Goal: Task Accomplishment & Management: Manage account settings

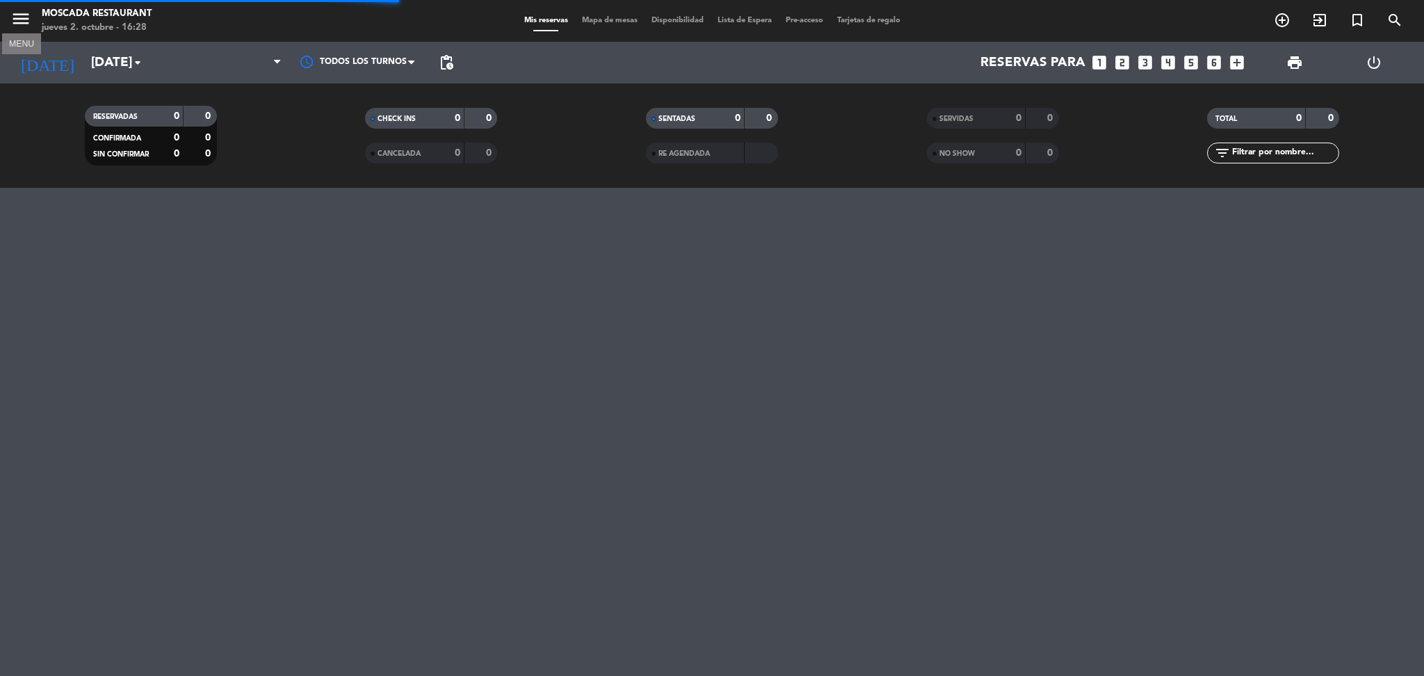
click at [29, 24] on icon "menu" at bounding box center [20, 18] width 21 height 21
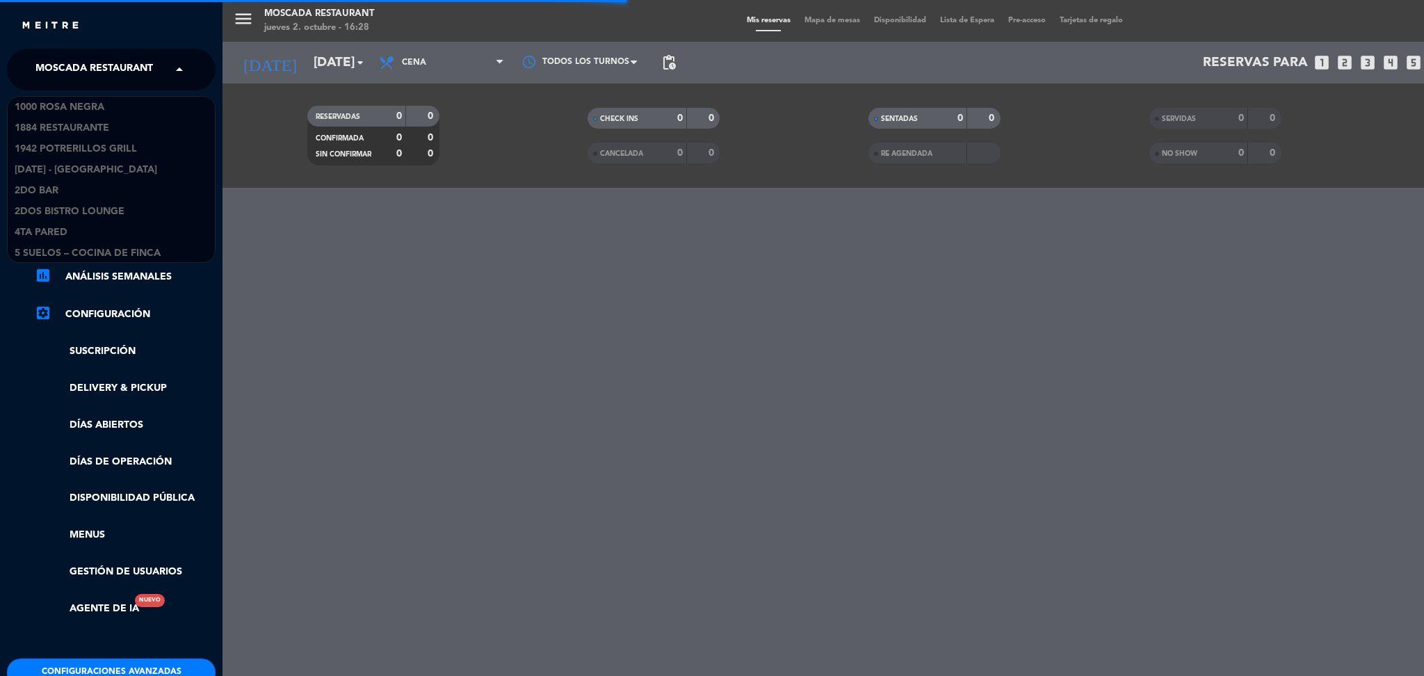
click at [82, 66] on span "Moscada Restaurant" at bounding box center [94, 69] width 118 height 29
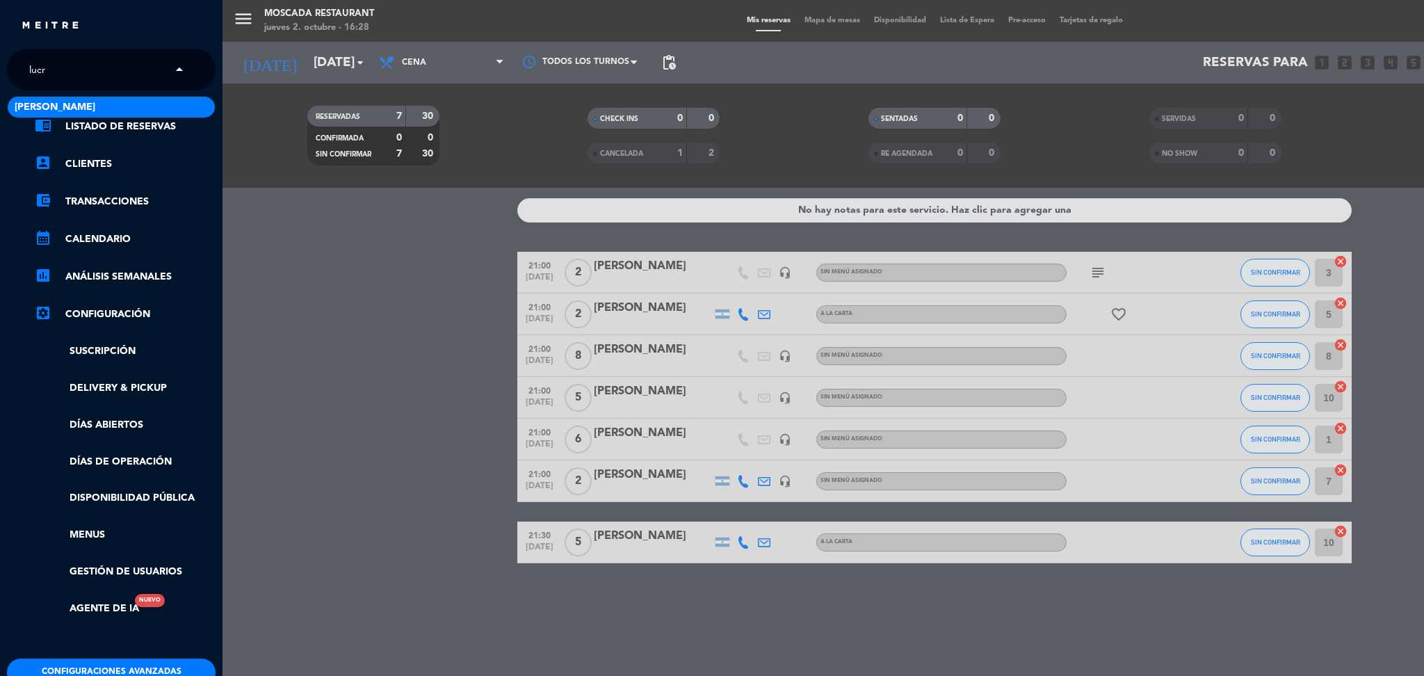
type input "lucre"
click at [86, 102] on span "[PERSON_NAME]" at bounding box center [55, 107] width 81 height 16
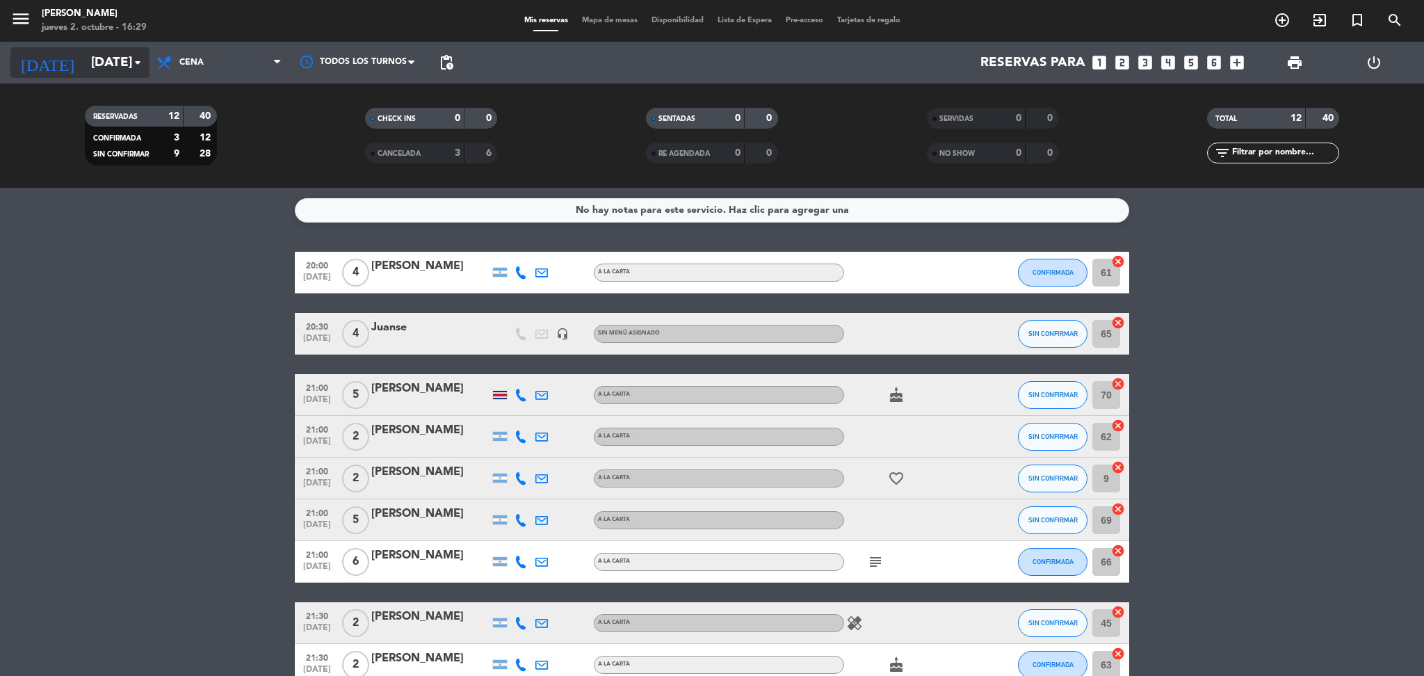
click at [114, 68] on input "[DATE]" at bounding box center [168, 62] width 168 height 29
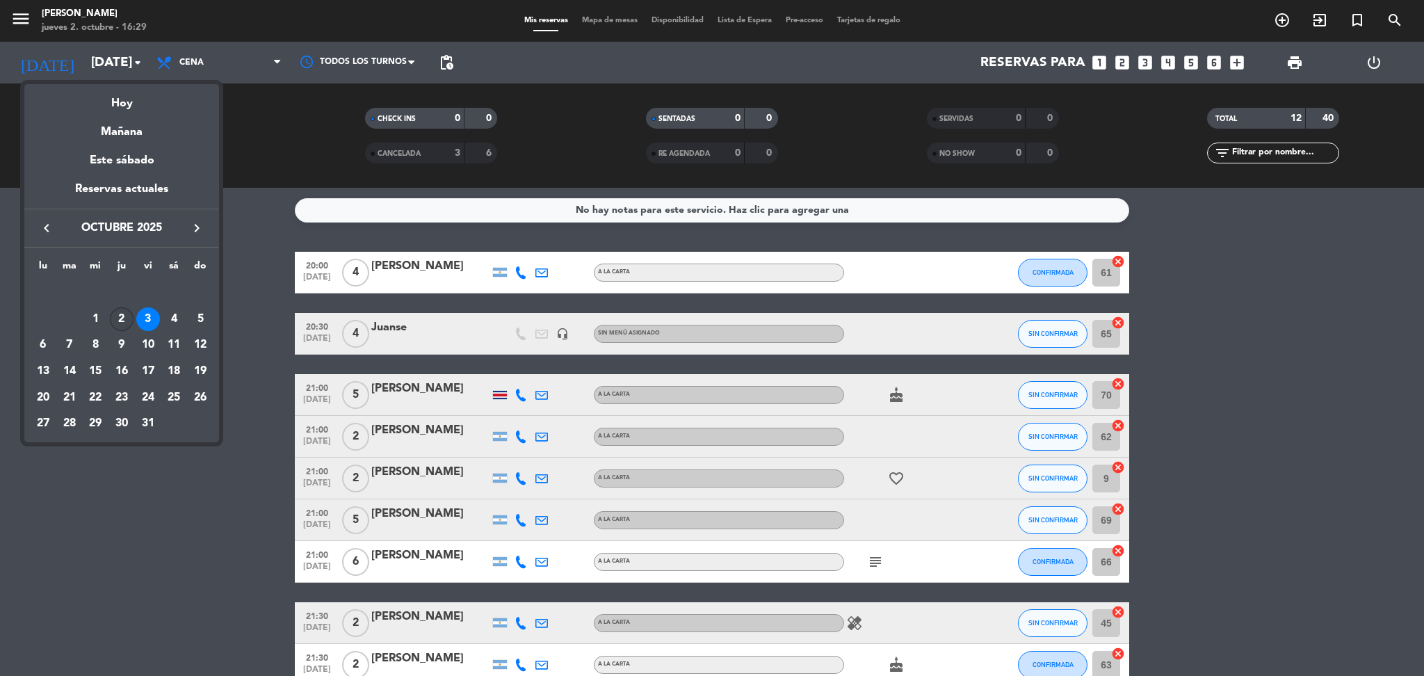
click at [124, 313] on div "2" at bounding box center [122, 319] width 24 height 24
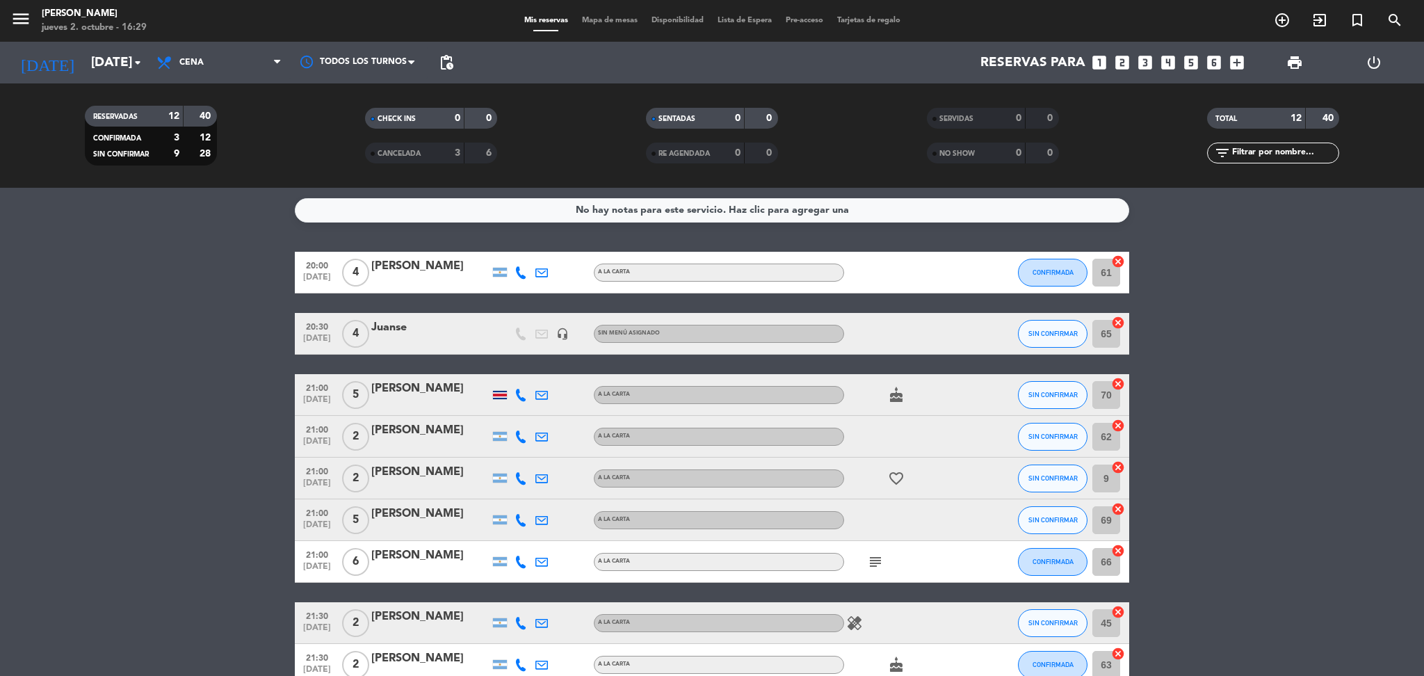
type input "[DEMOGRAPHIC_DATA][DATE]"
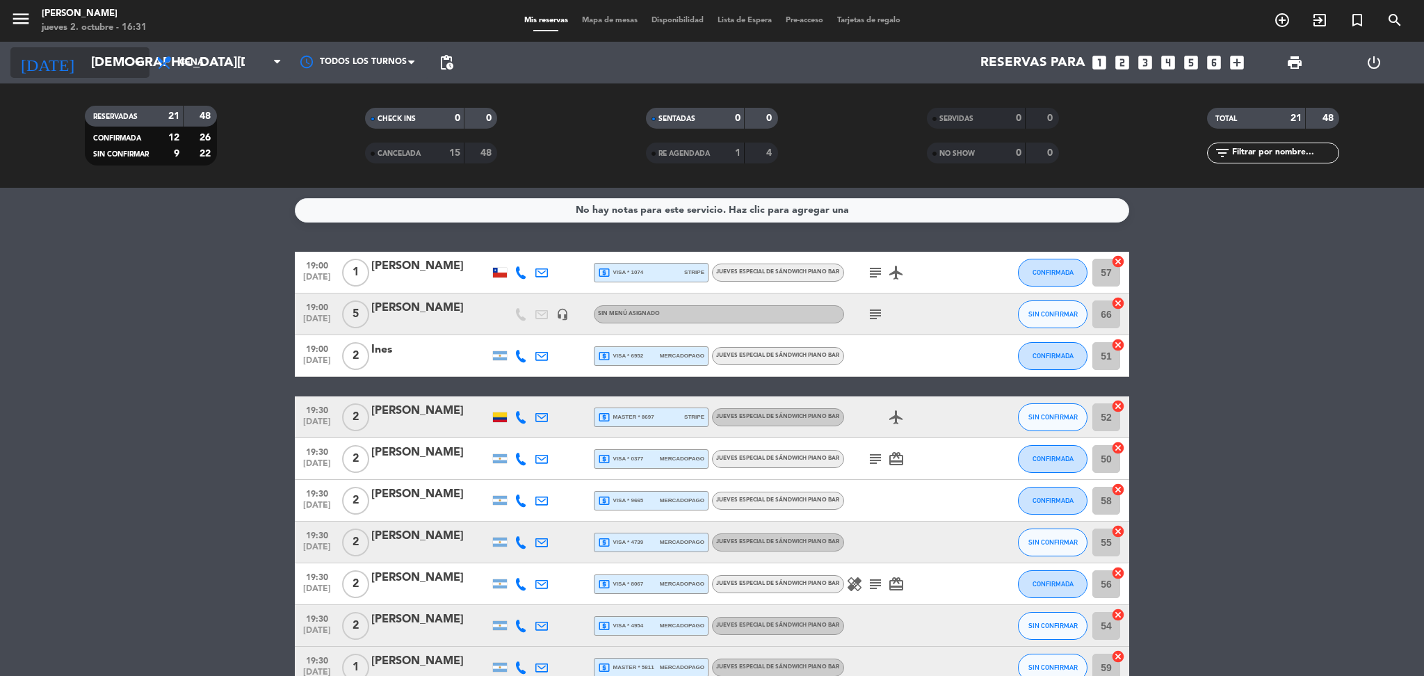
click at [101, 69] on input "[DEMOGRAPHIC_DATA][DATE]" at bounding box center [168, 62] width 168 height 29
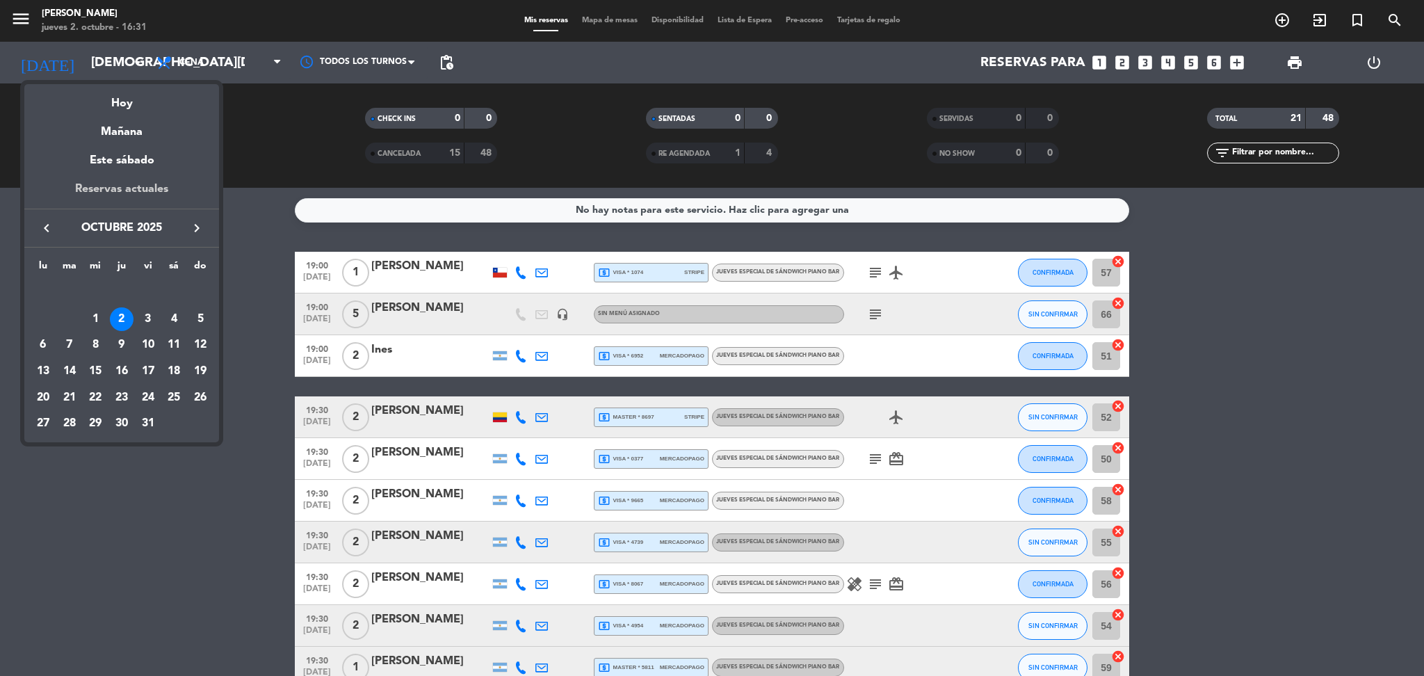
click at [122, 191] on div "Reservas actuales" at bounding box center [121, 194] width 195 height 29
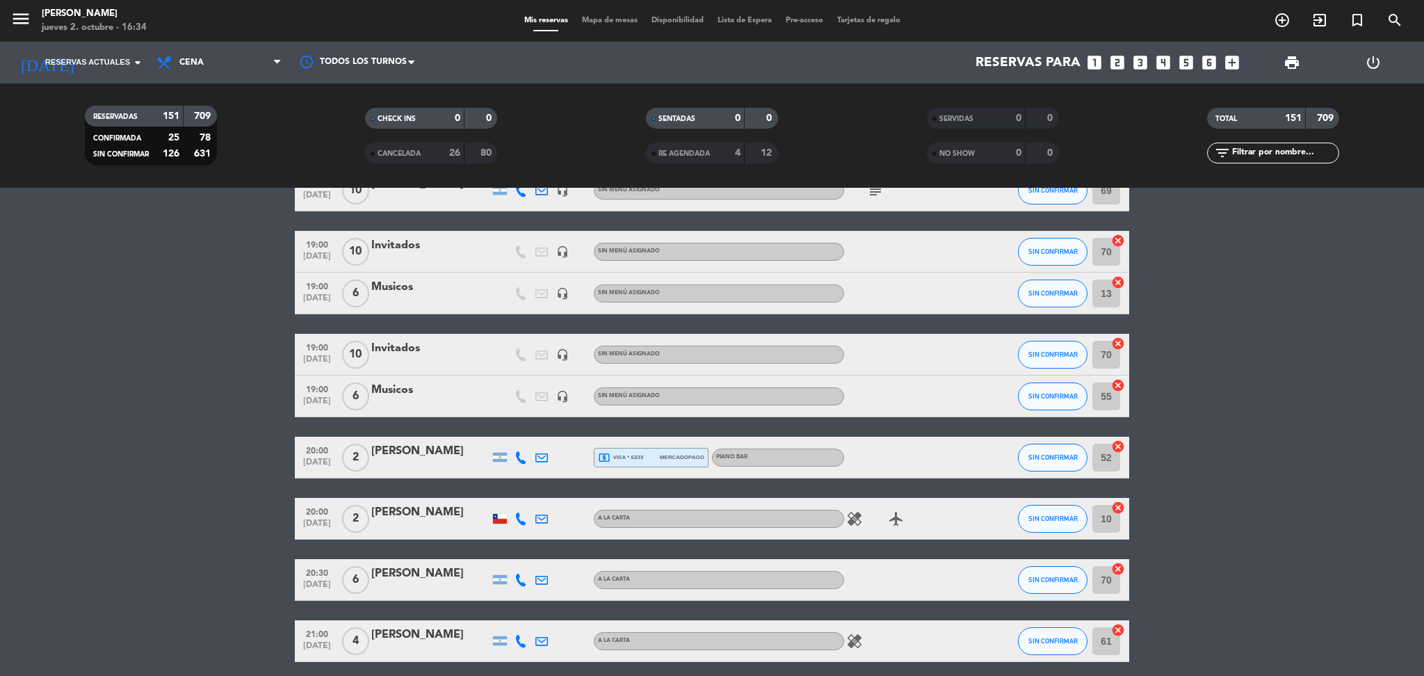
scroll to position [6181, 0]
